Goal: Information Seeking & Learning: Learn about a topic

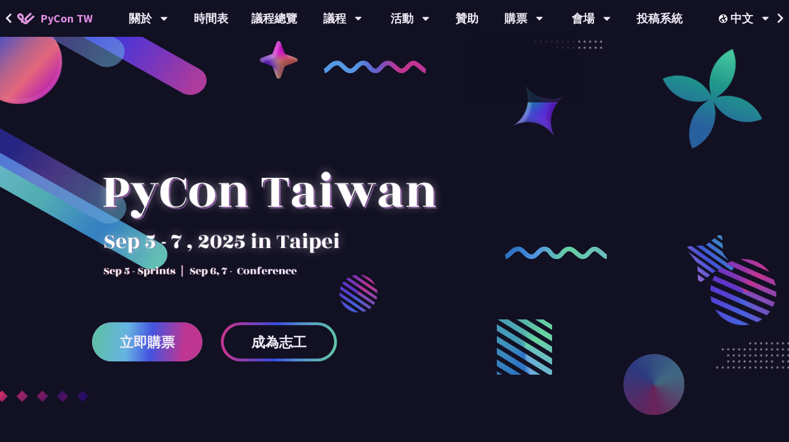
click at [141, 349] on span "立即購票" at bounding box center [147, 342] width 55 height 14
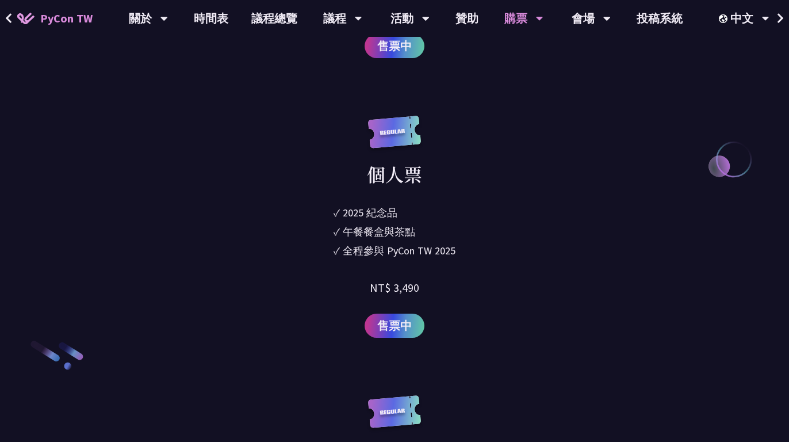
scroll to position [1527, 0]
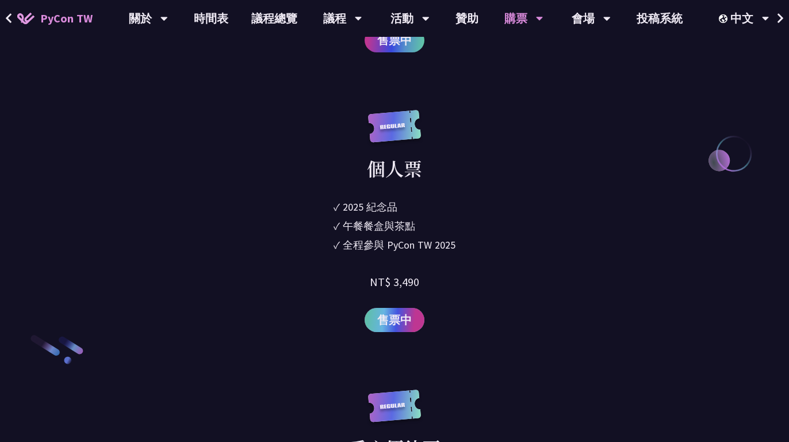
click at [394, 326] on span "售票中" at bounding box center [394, 319] width 35 height 17
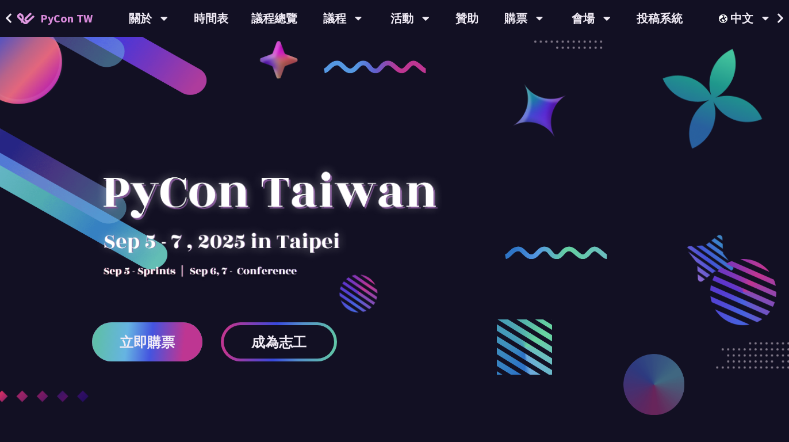
click at [150, 344] on span "立即購票" at bounding box center [147, 342] width 55 height 14
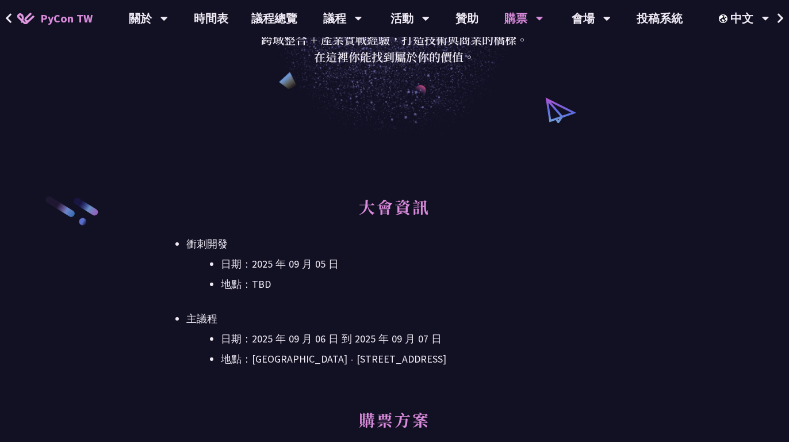
scroll to position [105, 0]
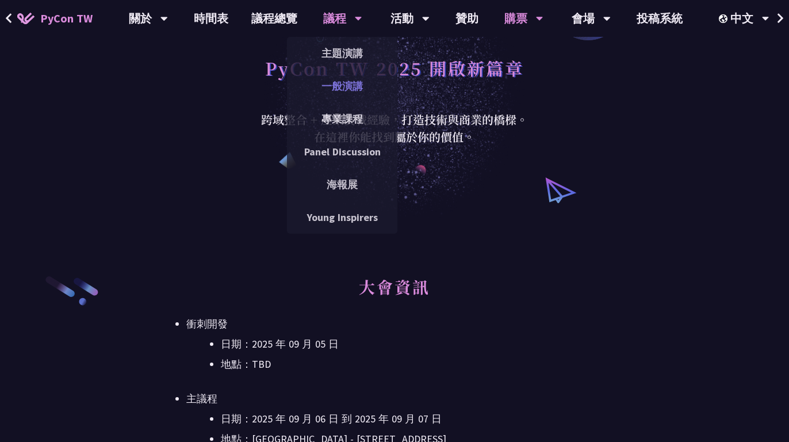
click at [346, 91] on link "一般演講" at bounding box center [342, 85] width 110 height 27
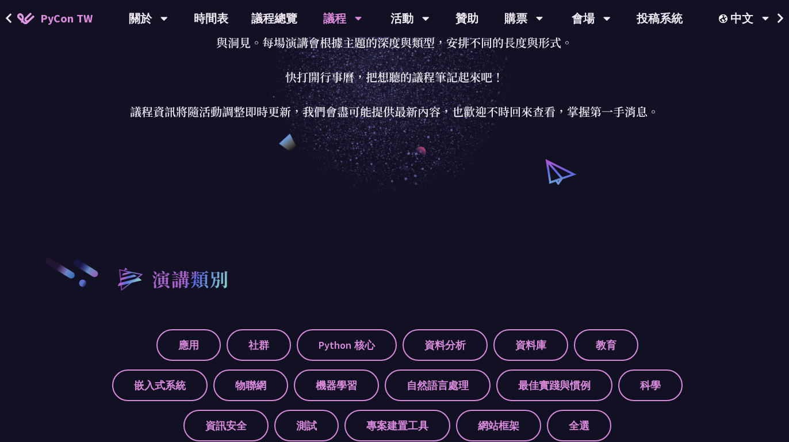
scroll to position [194, 0]
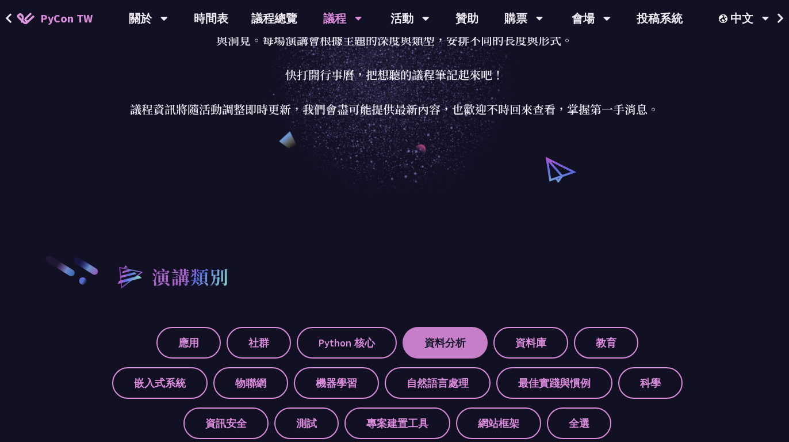
click at [453, 338] on label "資料分析" at bounding box center [445, 343] width 85 height 32
click at [0, 0] on input "資料分析" at bounding box center [0, 0] width 0 height 0
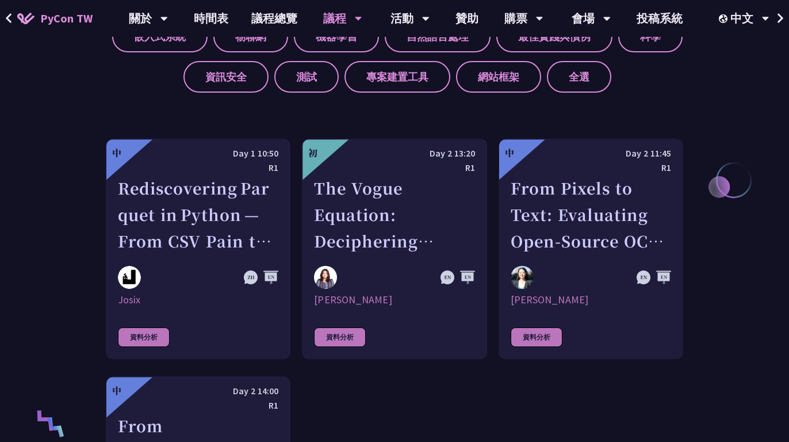
scroll to position [380, 0]
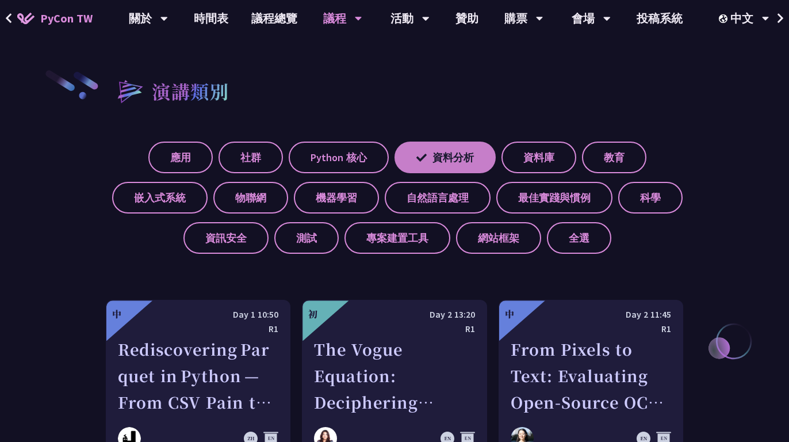
click at [464, 156] on label "資料分析" at bounding box center [445, 158] width 101 height 32
click at [0, 0] on input "資料分析" at bounding box center [0, 0] width 0 height 0
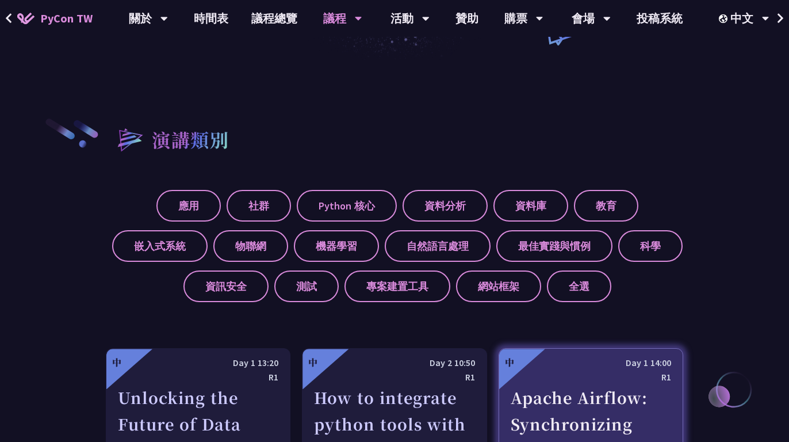
scroll to position [392, 0]
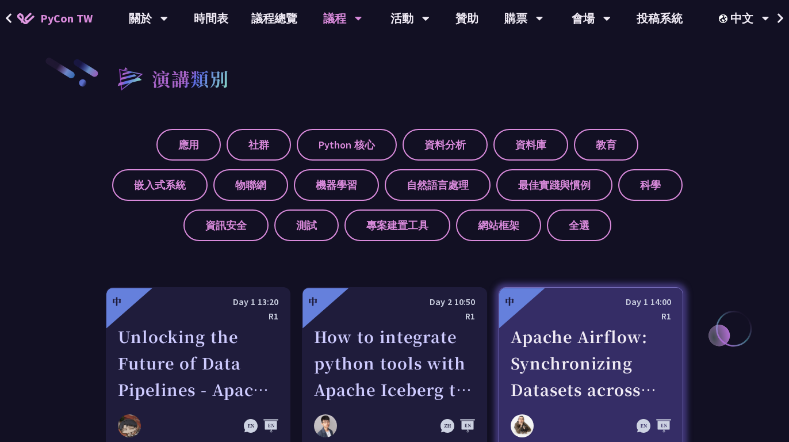
click at [576, 327] on div "Apache Airflow: Synchronizing Datasets across Multiple instances" at bounding box center [591, 362] width 161 height 79
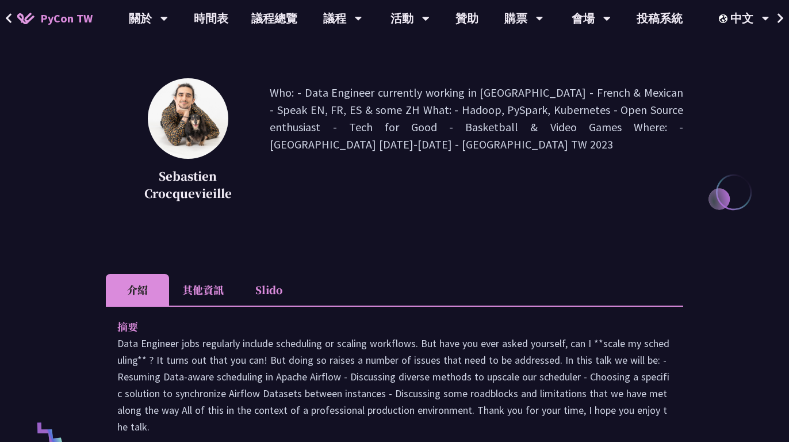
scroll to position [142, 0]
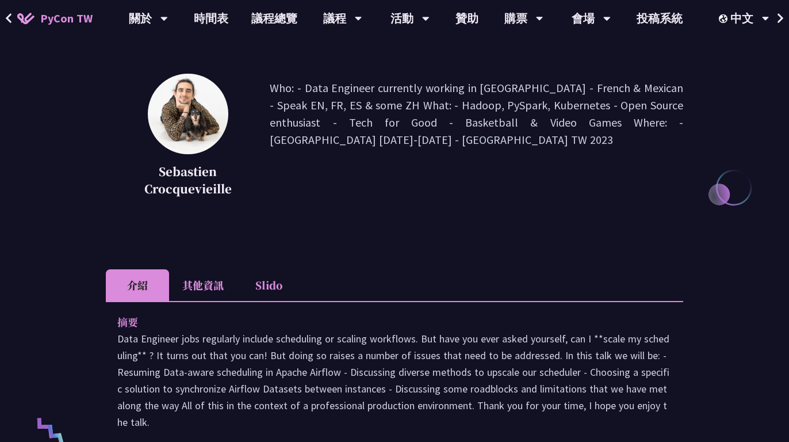
click at [215, 291] on li "其他資訊" at bounding box center [203, 285] width 68 height 32
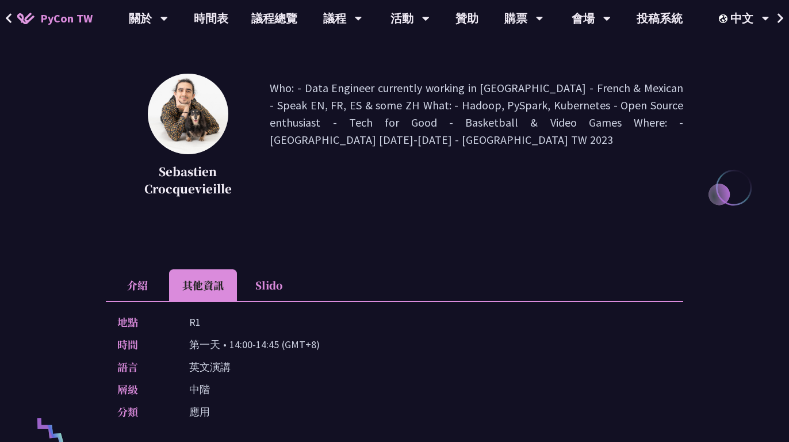
scroll to position [216, 0]
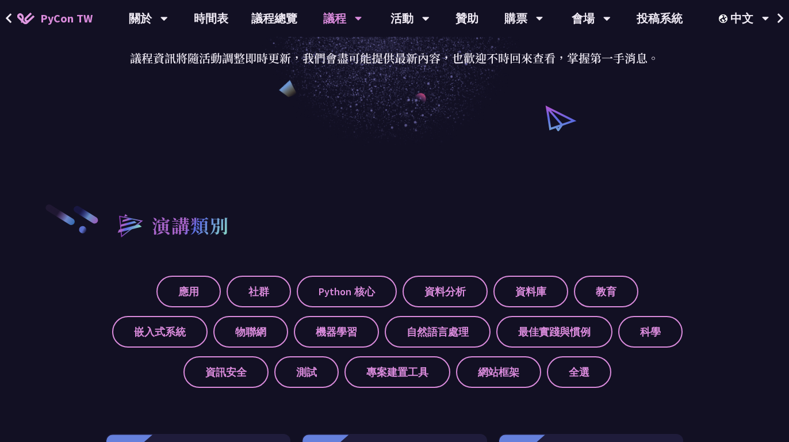
scroll to position [142, 0]
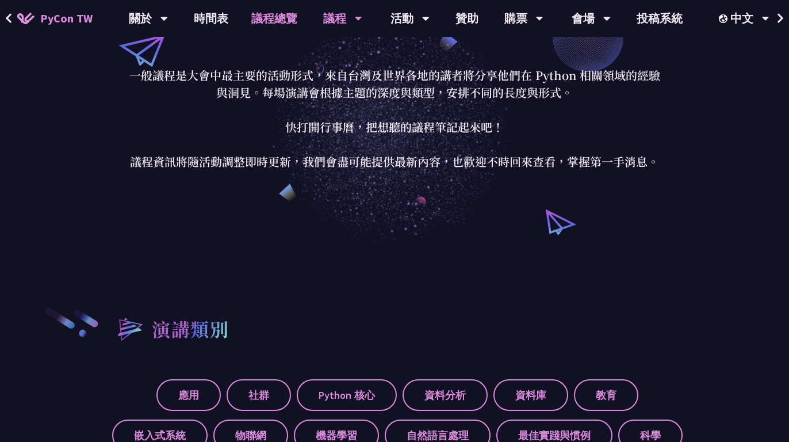
click at [258, 13] on link "議程總覽" at bounding box center [274, 18] width 69 height 37
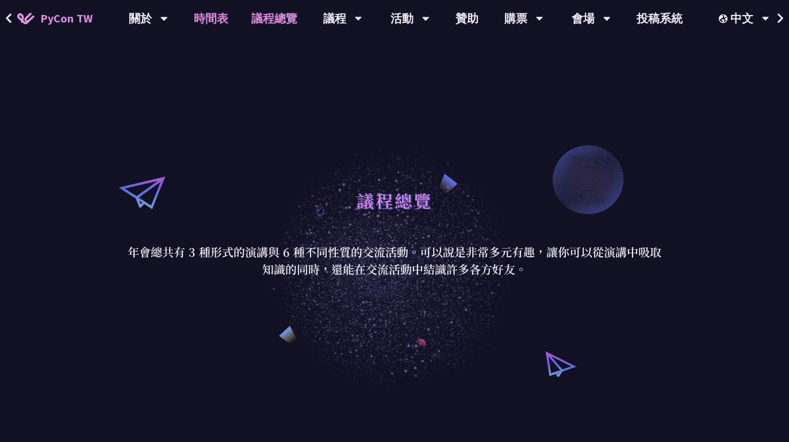
click at [207, 17] on link "時間表" at bounding box center [211, 18] width 58 height 37
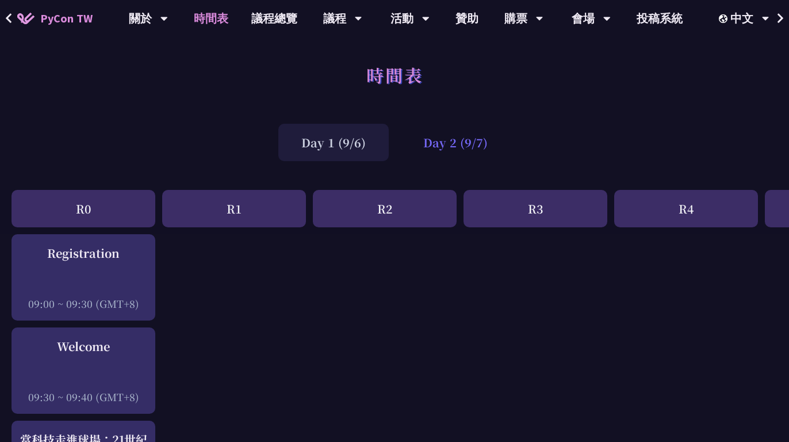
click at [456, 143] on div "Day 2 (9/7)" at bounding box center [455, 142] width 110 height 37
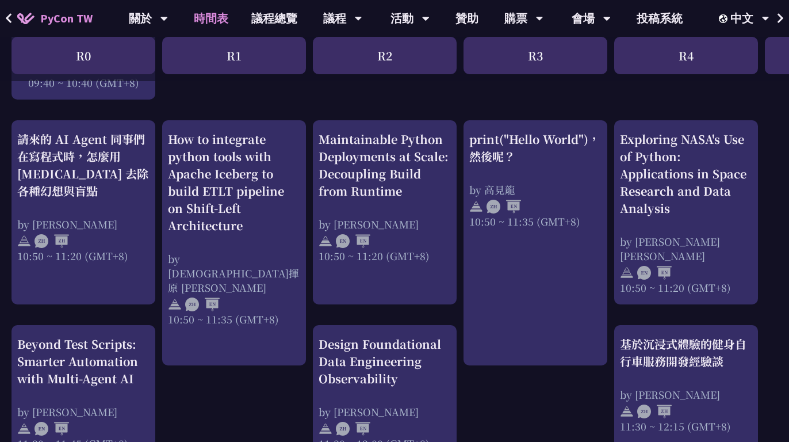
scroll to position [440, 0]
